Goal: Complete application form

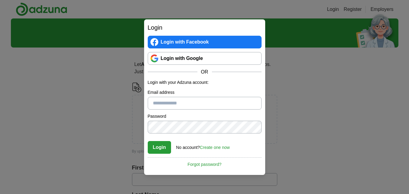
click at [199, 101] on input "Email address" at bounding box center [205, 103] width 114 height 13
type input "**********"
click at [148, 141] on button "Login" at bounding box center [160, 147] width 24 height 13
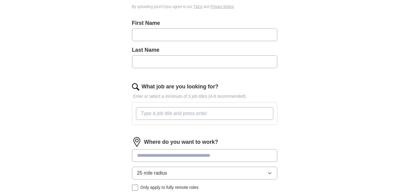
scroll to position [178, 0]
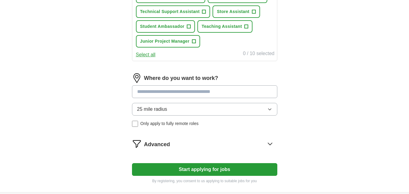
drag, startPoint x: 258, startPoint y: 87, endPoint x: 257, endPoint y: 147, distance: 59.9
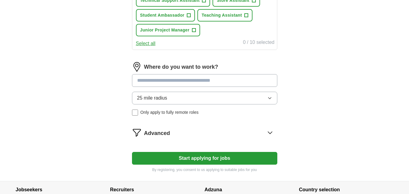
scroll to position [302, 0]
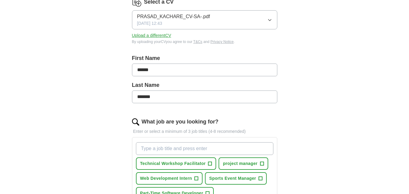
scroll to position [0, 0]
